Goal: Find specific page/section: Find specific page/section

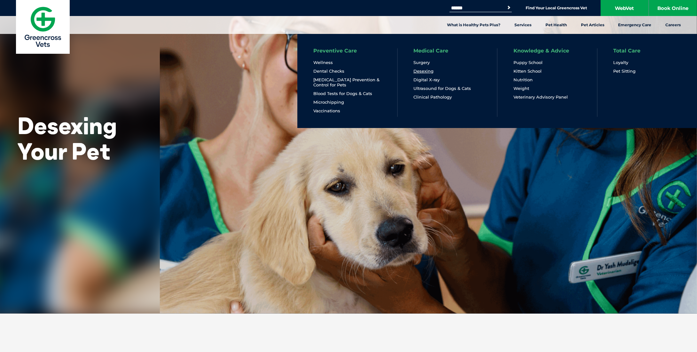
click at [429, 72] on link "Desexing" at bounding box center [424, 70] width 20 height 5
click at [421, 71] on link "Desexing" at bounding box center [424, 70] width 20 height 5
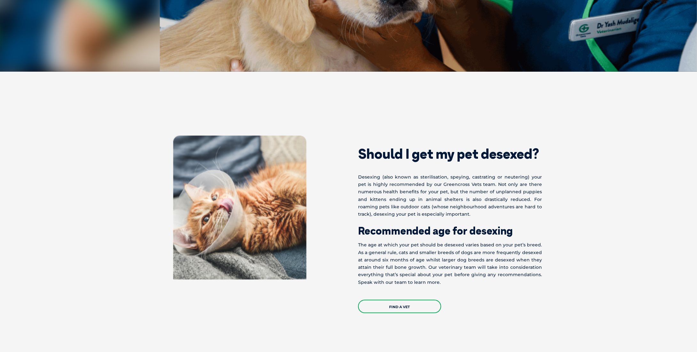
scroll to position [320, 0]
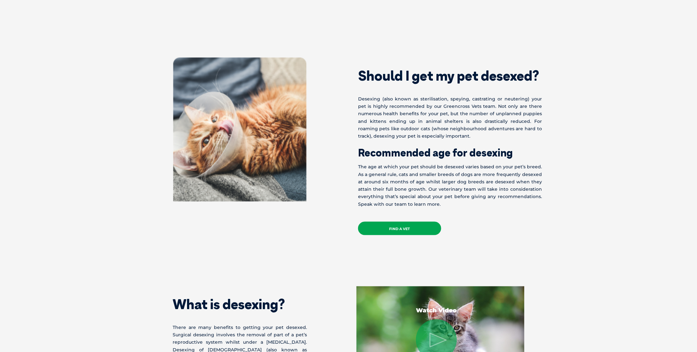
click at [404, 226] on link "Find a Vet" at bounding box center [399, 228] width 83 height 13
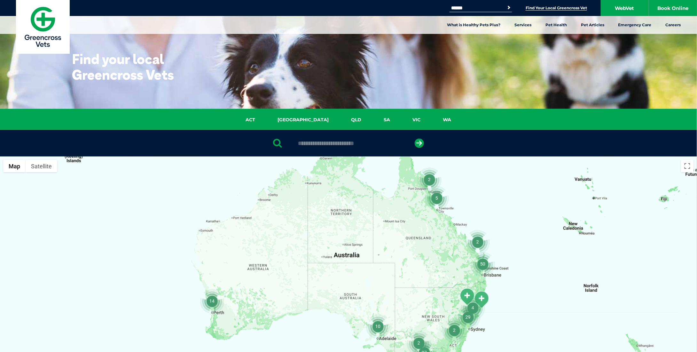
click at [323, 147] on div at bounding box center [348, 143] width 697 height 27
click at [328, 142] on input "text" at bounding box center [348, 143] width 107 height 6
type input "****"
click at [422, 142] on icon "submit" at bounding box center [419, 143] width 9 height 9
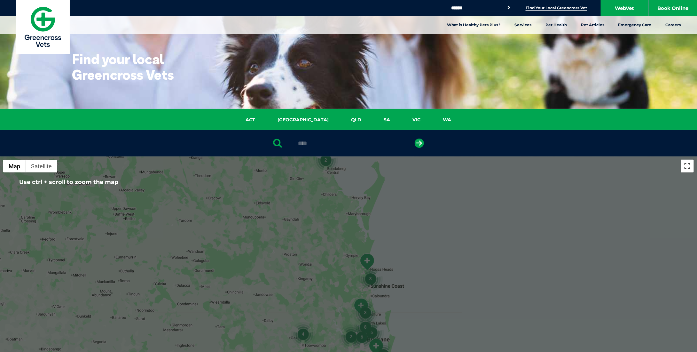
click at [690, 166] on button "Toggle fullscreen view" at bounding box center [687, 166] width 13 height 13
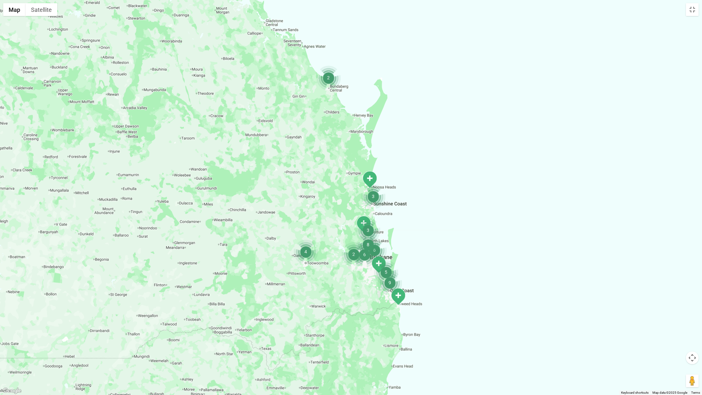
click at [481, 326] on div at bounding box center [351, 197] width 702 height 395
click at [525, 330] on div at bounding box center [351, 197] width 702 height 395
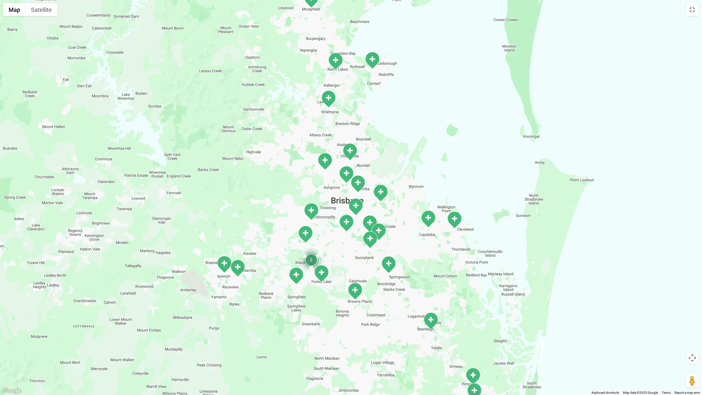
click at [457, 219] on img "Cleveland" at bounding box center [455, 220] width 16 height 18
